Goal: Transaction & Acquisition: Purchase product/service

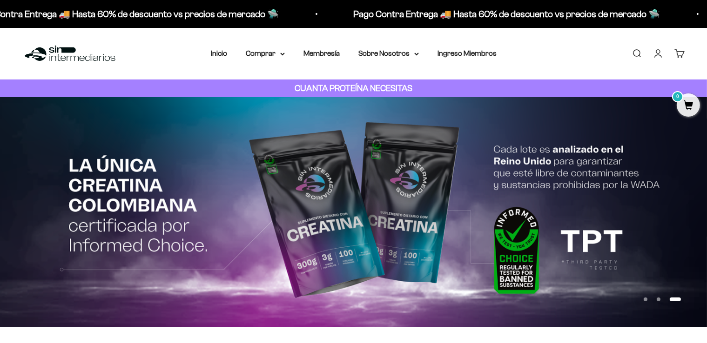
click at [655, 49] on link "Iniciar sesión" at bounding box center [658, 53] width 10 height 10
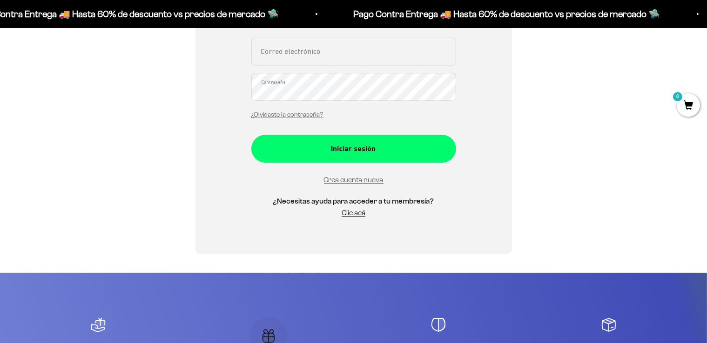
scroll to position [221, 0]
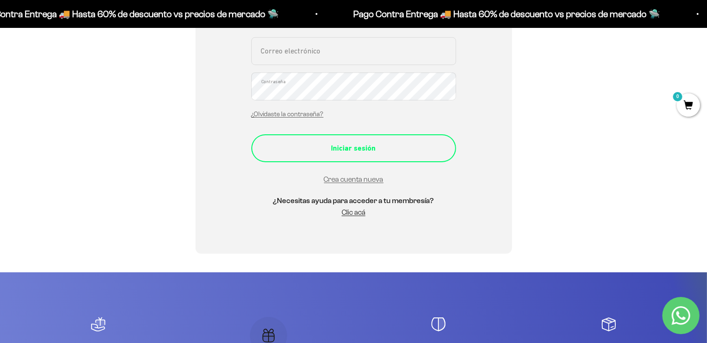
type input "[EMAIL_ADDRESS][PERSON_NAME][DOMAIN_NAME]"
click at [357, 152] on div "Iniciar sesión" at bounding box center [354, 148] width 168 height 12
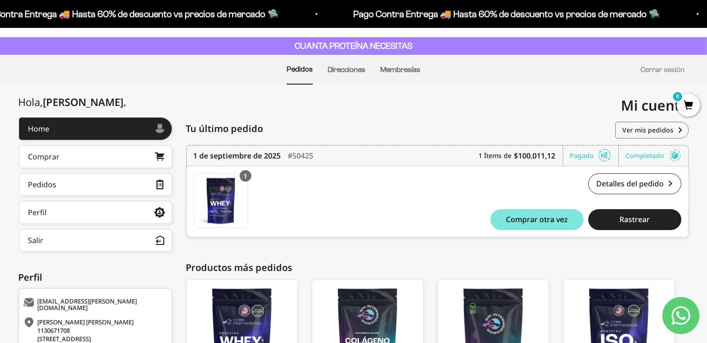
scroll to position [43, 0]
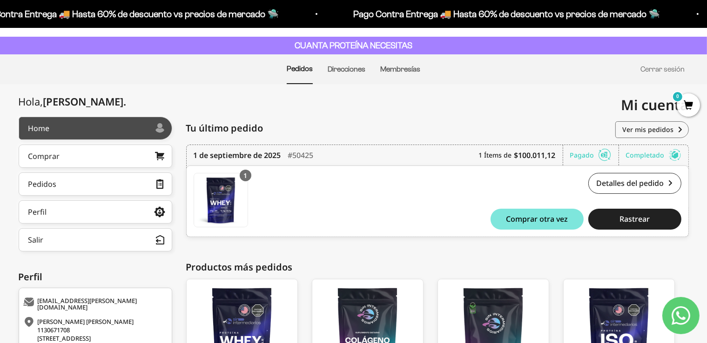
click at [111, 131] on link "Home" at bounding box center [96, 128] width 154 height 23
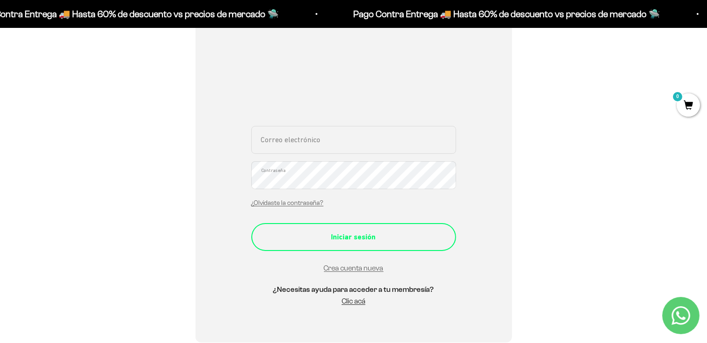
scroll to position [133, 0]
type input "[EMAIL_ADDRESS][PERSON_NAME][DOMAIN_NAME]"
click at [343, 233] on div "Iniciar sesión" at bounding box center [354, 236] width 168 height 12
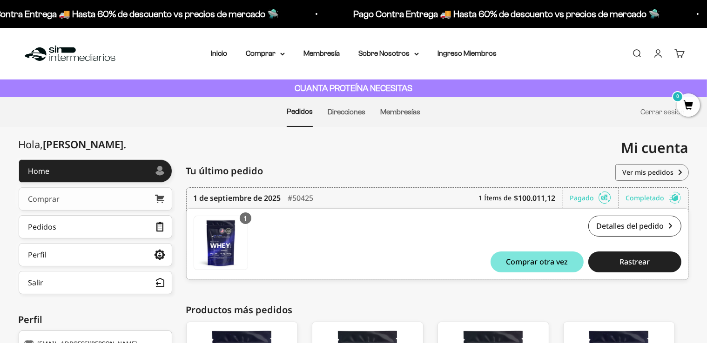
click at [70, 198] on link "Comprar" at bounding box center [96, 199] width 154 height 23
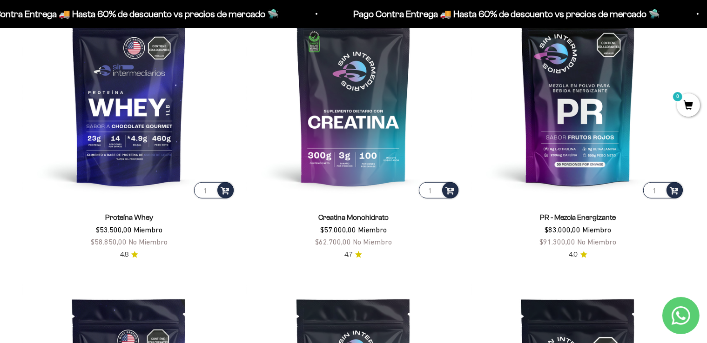
scroll to position [453, 0]
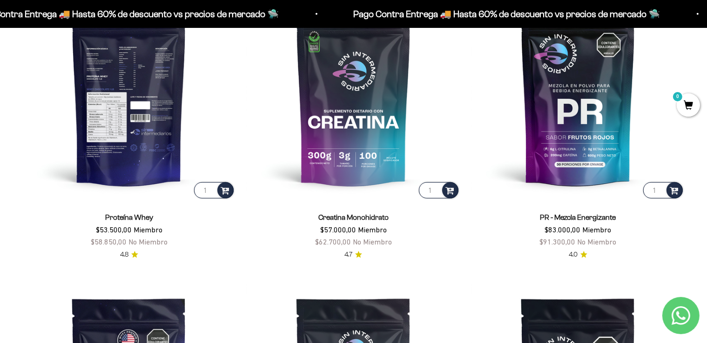
click at [152, 160] on img at bounding box center [128, 93] width 213 height 213
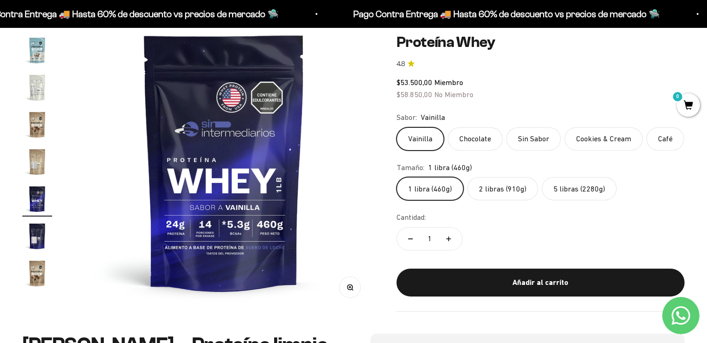
click at [495, 194] on label "2 libras (910g)" at bounding box center [502, 188] width 71 height 23
click at [397, 177] on input "2 libras (910g)" at bounding box center [396, 177] width 0 height 0
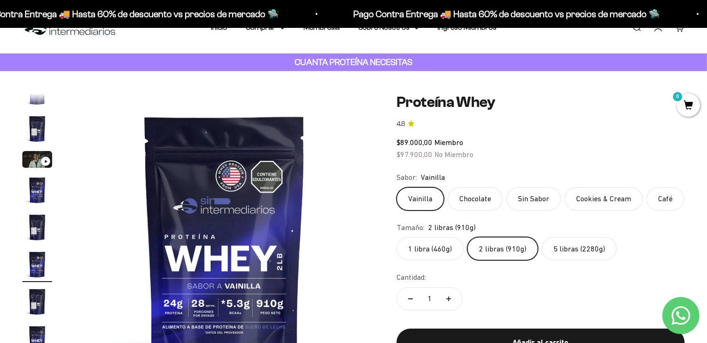
scroll to position [22, 0]
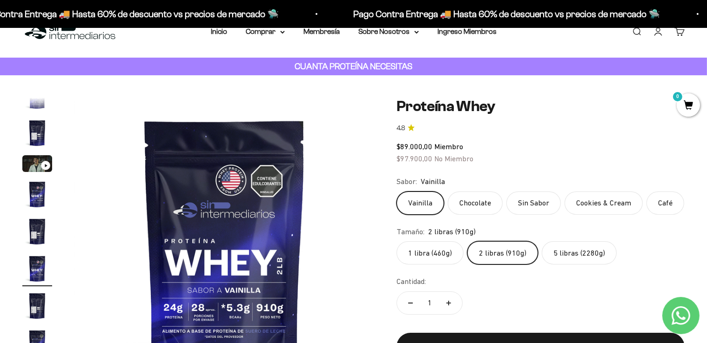
click at [452, 300] on button "Aumentar cantidad" at bounding box center [448, 303] width 27 height 22
type input "2"
click at [467, 210] on label "Chocolate" at bounding box center [475, 203] width 55 height 23
click at [397, 192] on input "Chocolate" at bounding box center [396, 191] width 0 height 0
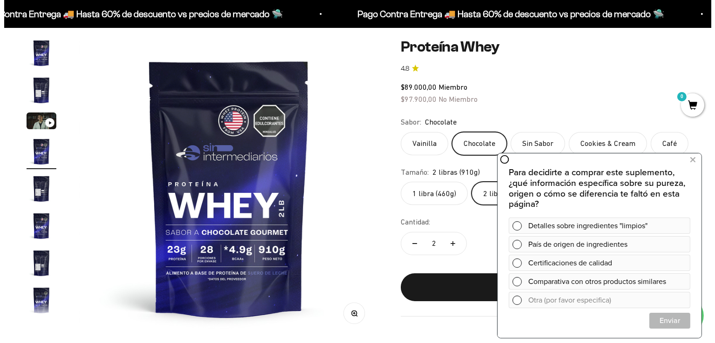
scroll to position [82, 0]
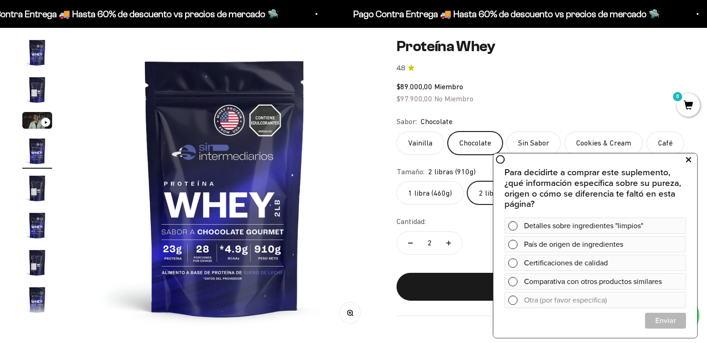
click at [689, 158] on icon at bounding box center [688, 160] width 5 height 12
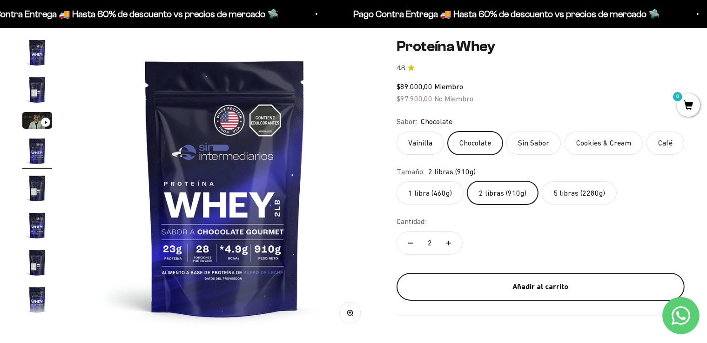
click at [501, 284] on div "Añadir al carrito" at bounding box center [540, 287] width 251 height 12
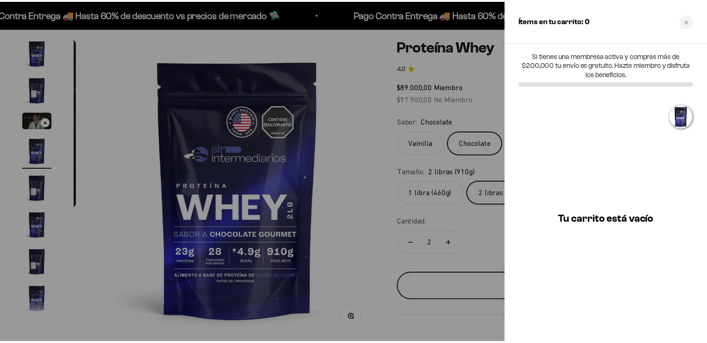
scroll to position [0, 946]
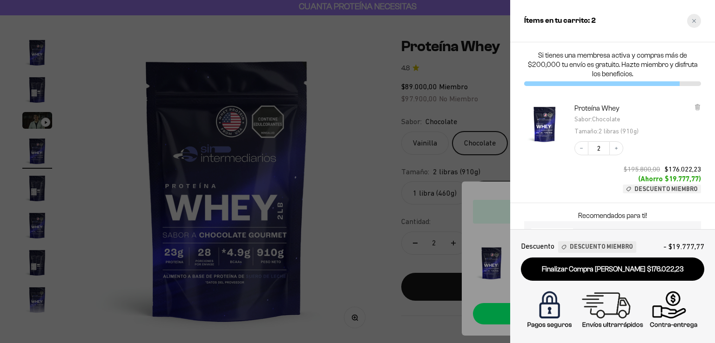
click at [695, 20] on icon "Close cart" at bounding box center [694, 21] width 5 height 5
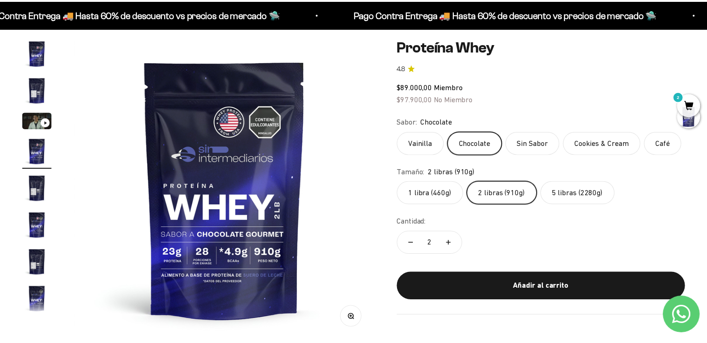
scroll to position [0, 933]
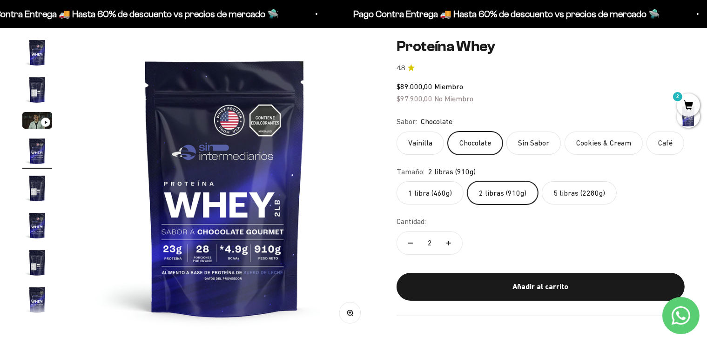
click at [418, 145] on label "Vainilla" at bounding box center [420, 143] width 47 height 23
click at [397, 132] on input "Vainilla" at bounding box center [396, 131] width 0 height 0
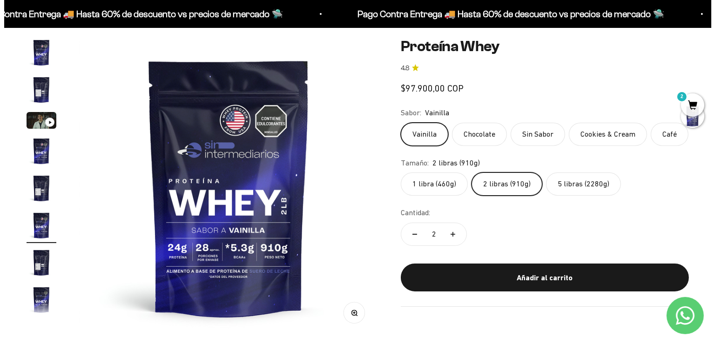
scroll to position [17, 0]
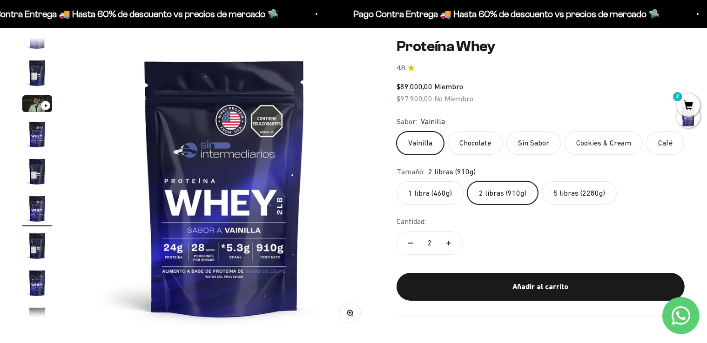
click at [413, 240] on button "Reducir cantidad" at bounding box center [410, 243] width 27 height 22
type input "1"
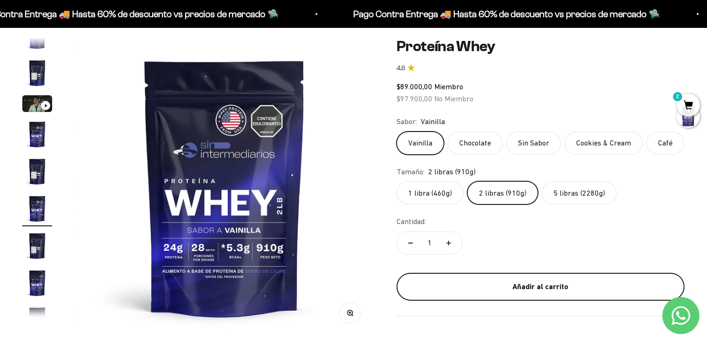
click at [487, 285] on div "Añadir al carrito" at bounding box center [540, 287] width 251 height 12
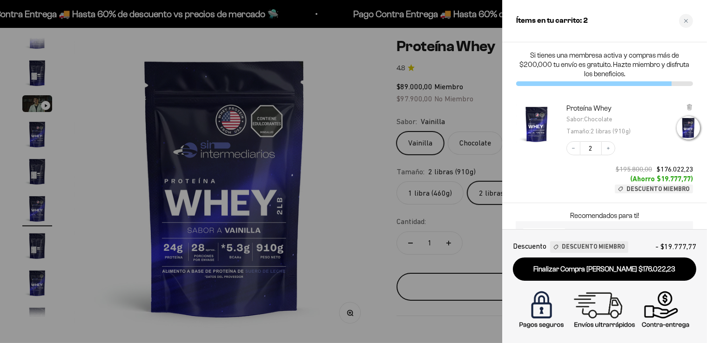
scroll to position [0, 1577]
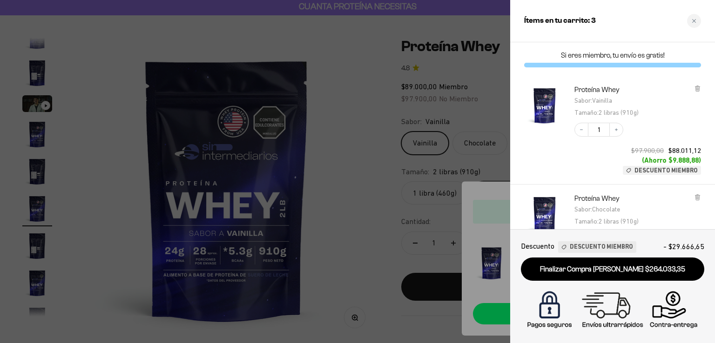
click at [439, 228] on div at bounding box center [357, 171] width 715 height 343
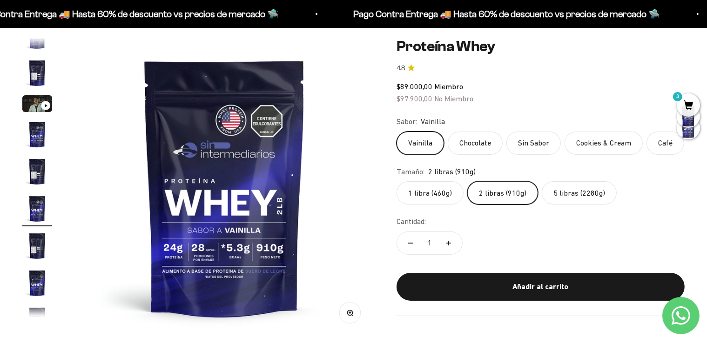
scroll to position [0, 0]
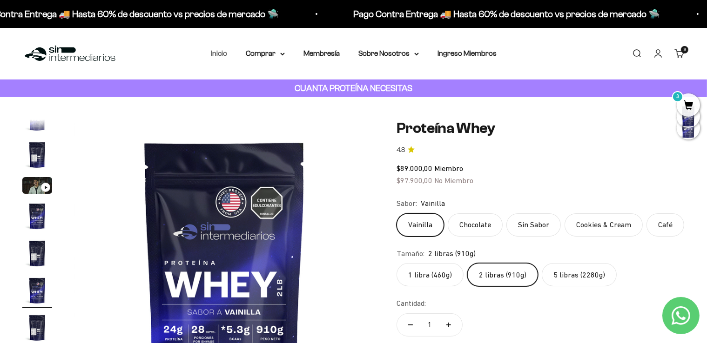
click at [214, 51] on link "Inicio" at bounding box center [219, 53] width 16 height 8
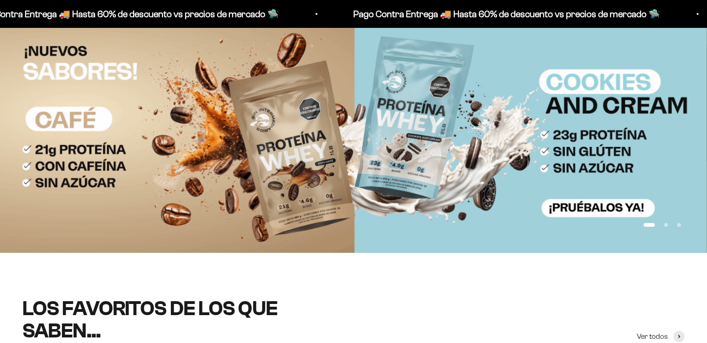
scroll to position [7, 0]
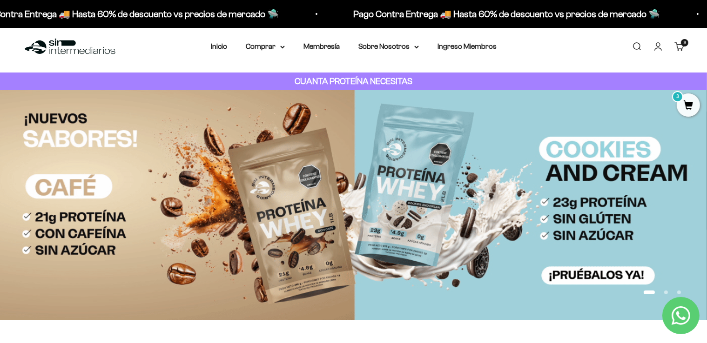
click at [642, 46] on link "Buscar" at bounding box center [637, 46] width 10 height 10
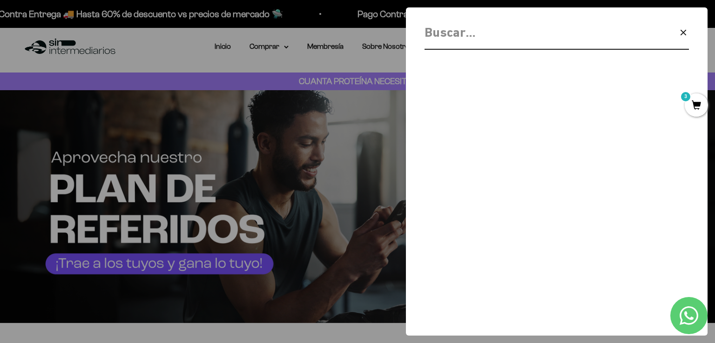
click at [682, 36] on icon "button" at bounding box center [683, 32] width 11 height 11
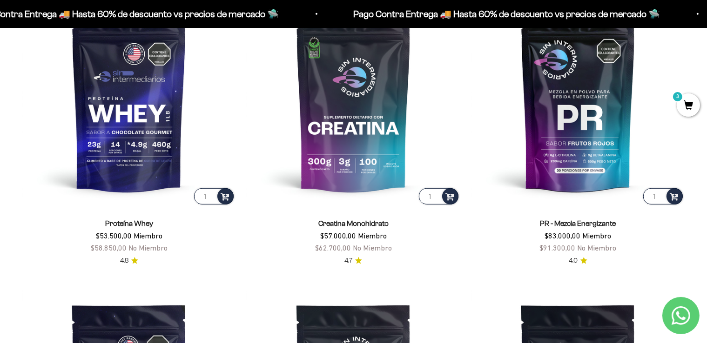
scroll to position [447, 0]
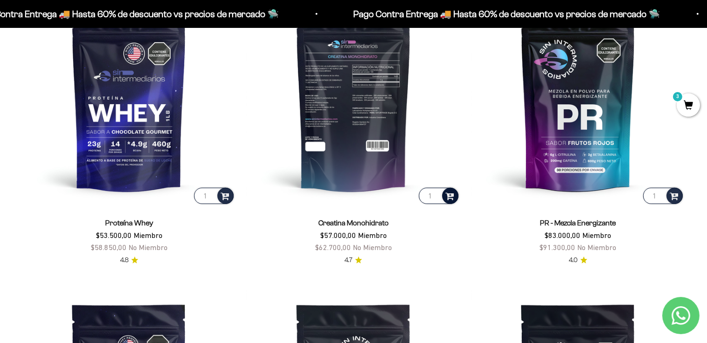
click at [447, 192] on span at bounding box center [449, 195] width 9 height 11
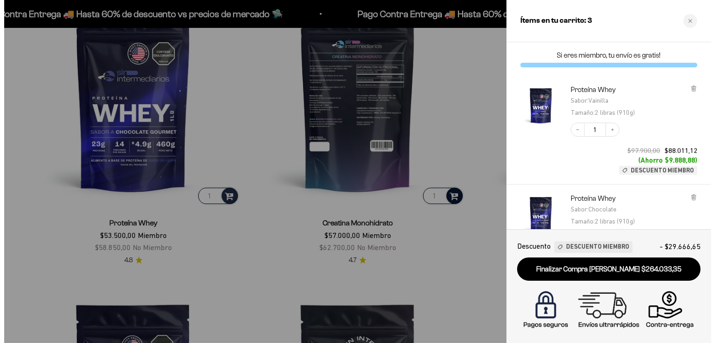
scroll to position [450, 0]
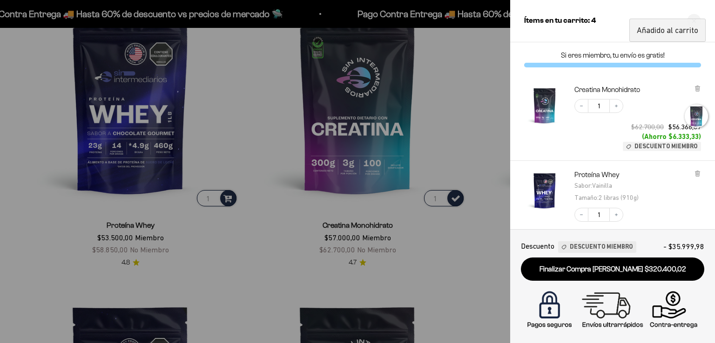
click at [466, 212] on div at bounding box center [357, 171] width 715 height 343
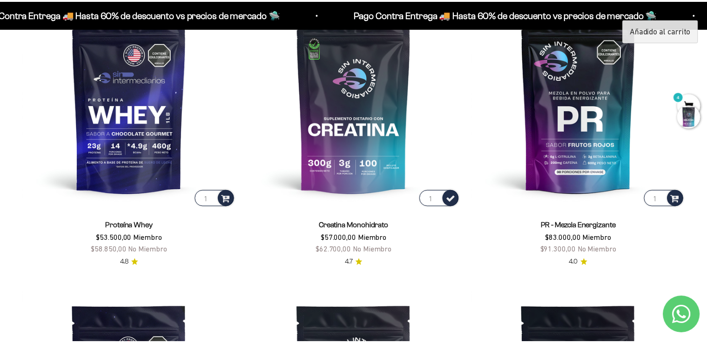
scroll to position [447, 0]
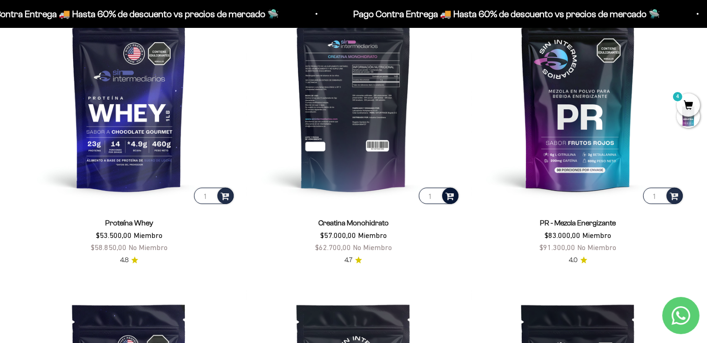
click at [450, 199] on span at bounding box center [449, 195] width 9 height 11
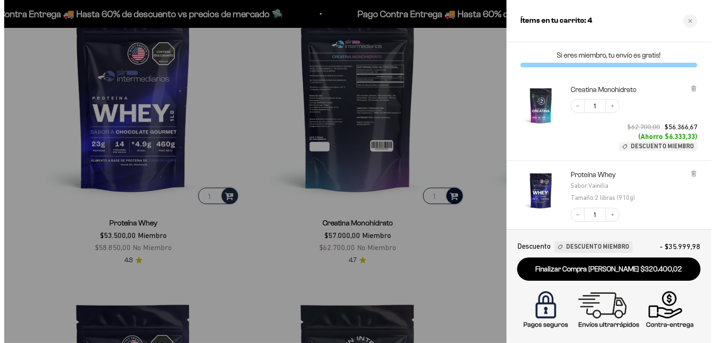
scroll to position [450, 0]
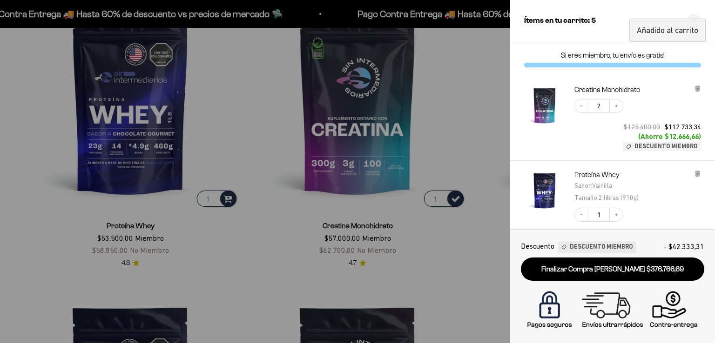
click at [454, 257] on div at bounding box center [357, 171] width 715 height 343
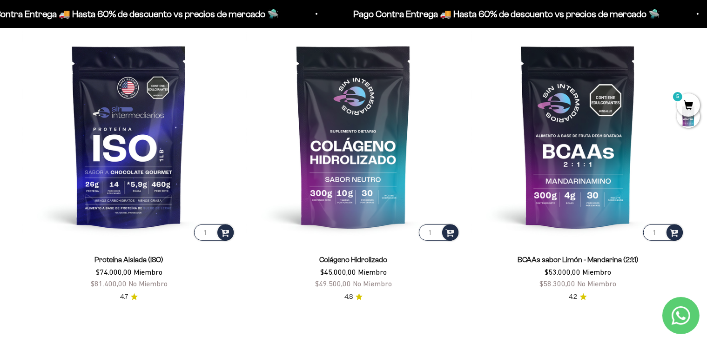
scroll to position [706, 0]
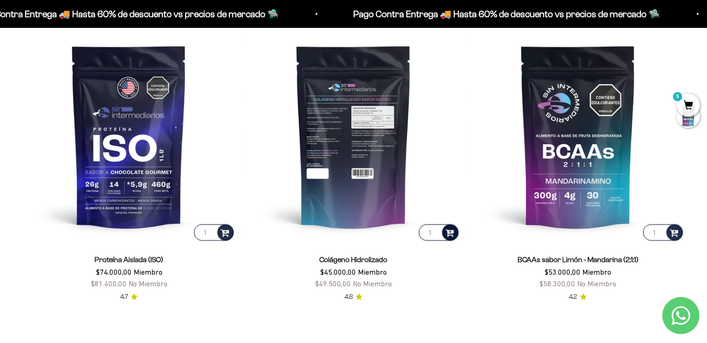
click at [448, 231] on span at bounding box center [449, 232] width 9 height 11
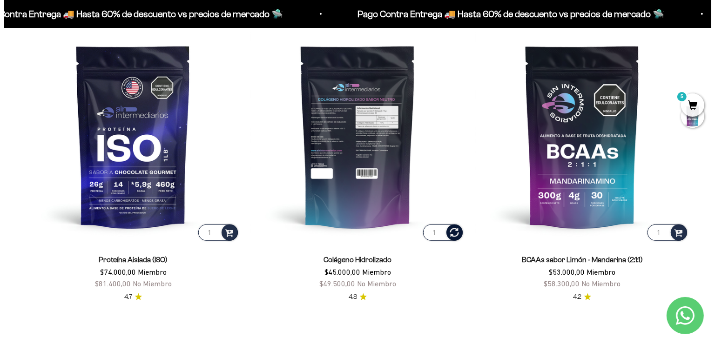
scroll to position [711, 0]
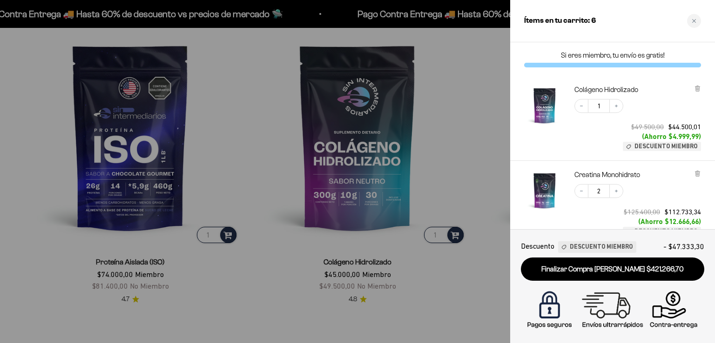
click at [456, 246] on div at bounding box center [357, 171] width 715 height 343
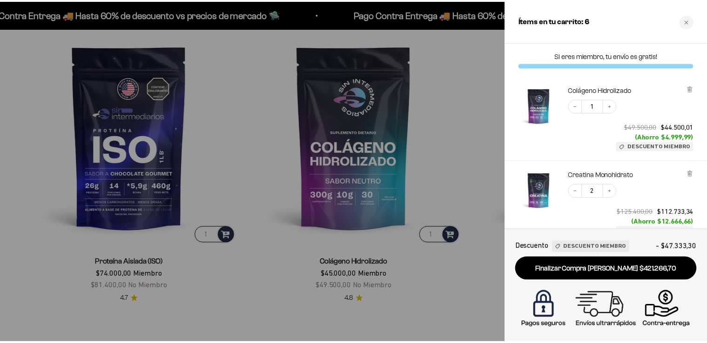
scroll to position [706, 0]
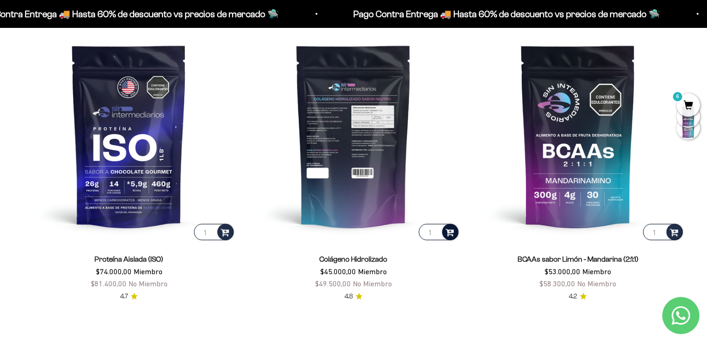
click at [450, 232] on span at bounding box center [450, 231] width 13 height 13
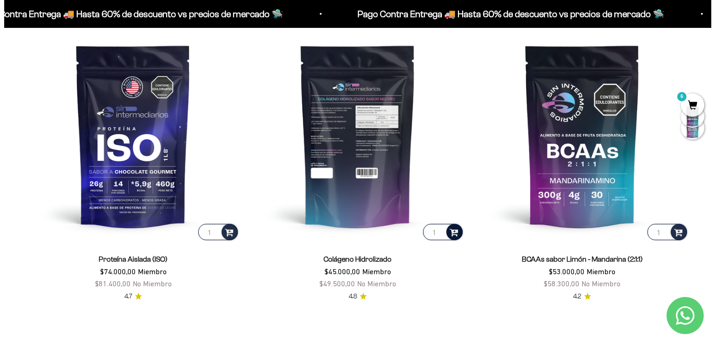
scroll to position [711, 0]
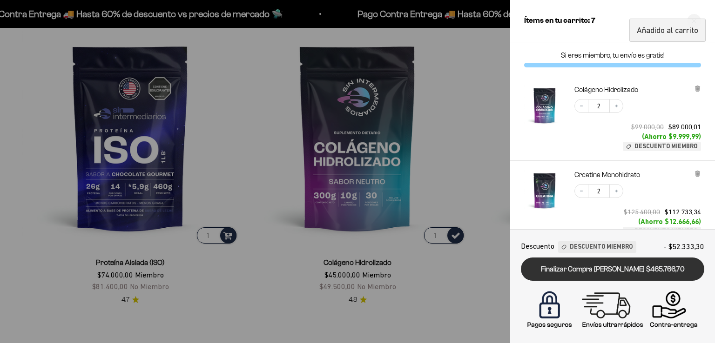
click at [569, 272] on link "Finalizar Compra Segura $465.766,70" at bounding box center [612, 270] width 183 height 24
